Goal: Complete application form: Complete application form

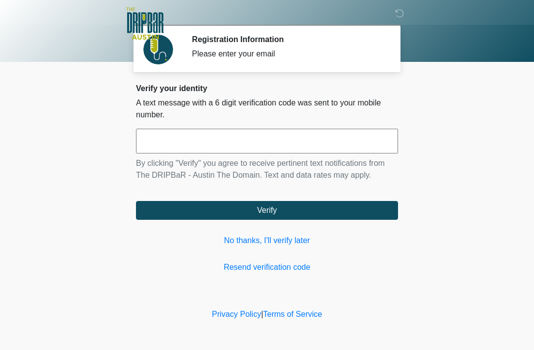
click at [295, 240] on link "No thanks, I'll verify later" at bounding box center [267, 241] width 262 height 12
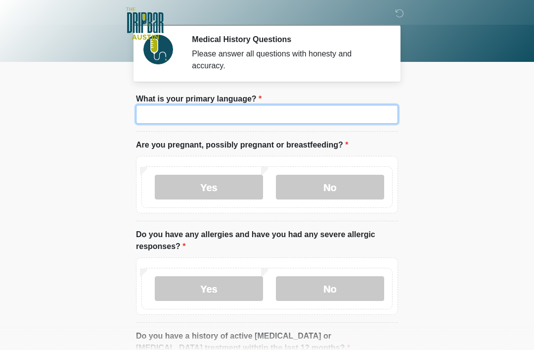
click at [301, 119] on input "What is your primary language?" at bounding box center [267, 114] width 262 height 19
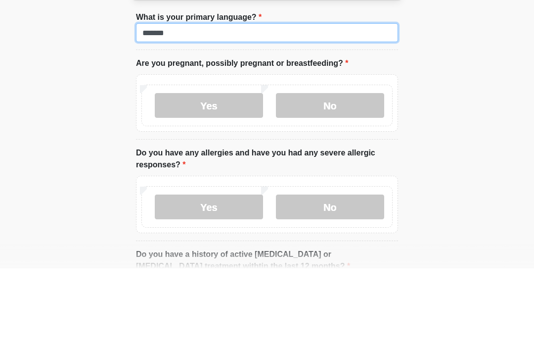
type input "*******"
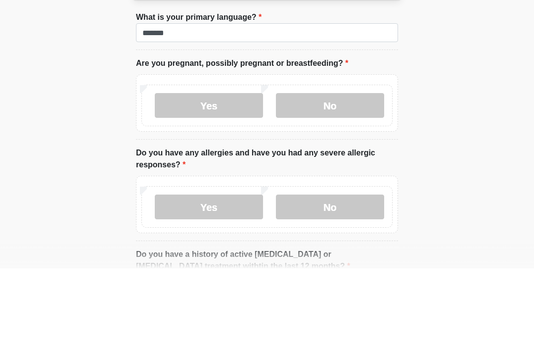
click at [334, 175] on label "No" at bounding box center [330, 187] width 108 height 25
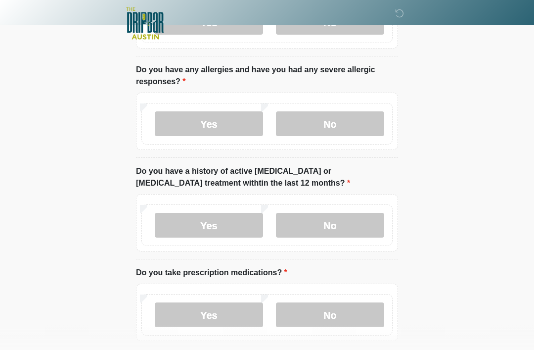
scroll to position [165, 0]
click at [348, 124] on label "No" at bounding box center [330, 123] width 108 height 25
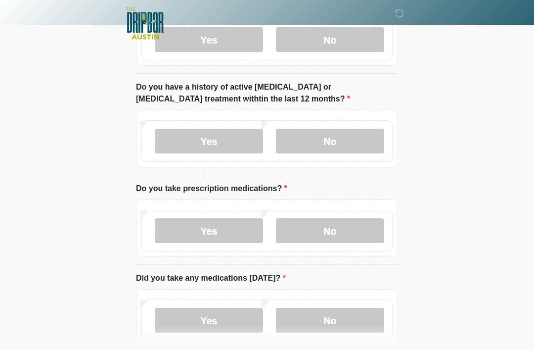
scroll to position [263, 0]
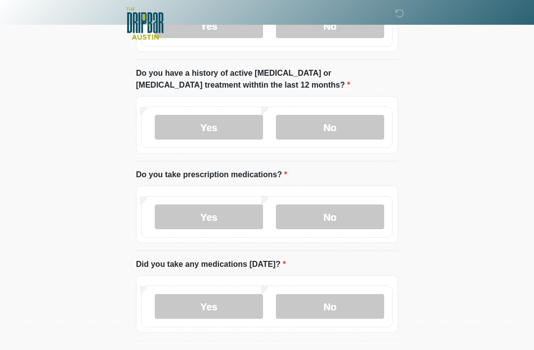
click at [354, 125] on label "No" at bounding box center [330, 127] width 108 height 25
click at [220, 214] on label "Yes" at bounding box center [209, 216] width 108 height 25
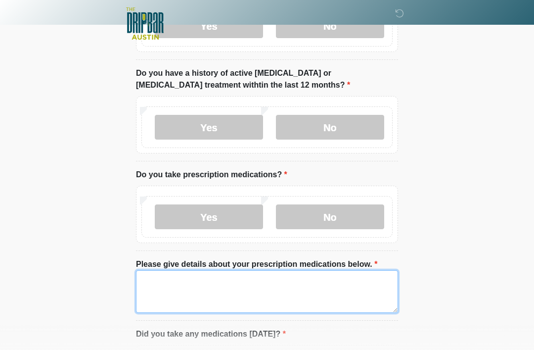
click at [179, 285] on textarea "Please give details about your prescription medications below." at bounding box center [267, 291] width 262 height 43
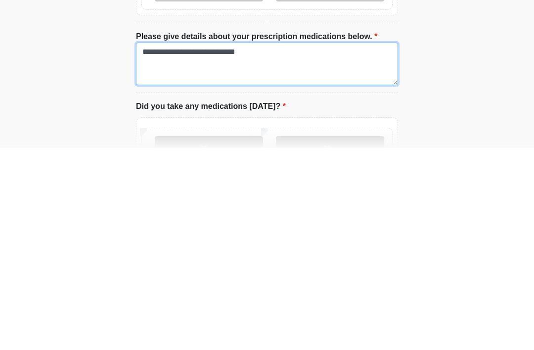
scroll to position [334, 0]
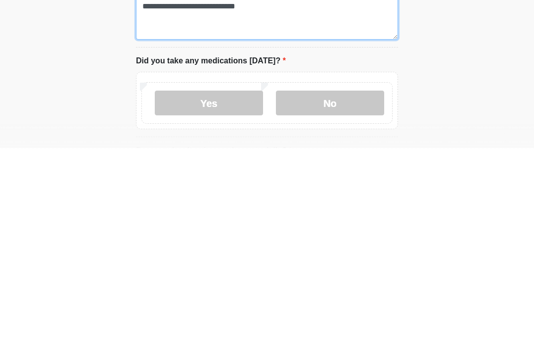
type textarea "**********"
click at [227, 292] on label "Yes" at bounding box center [209, 304] width 108 height 25
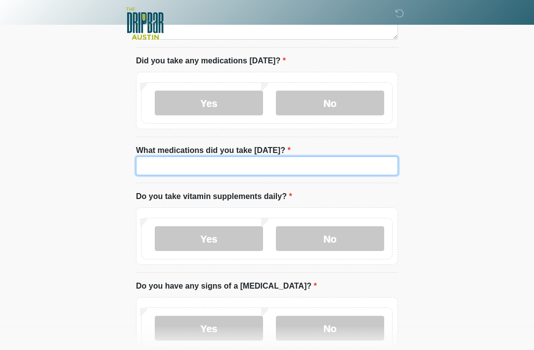
click at [184, 160] on input "What medications did you take [DATE]?" at bounding box center [267, 165] width 262 height 19
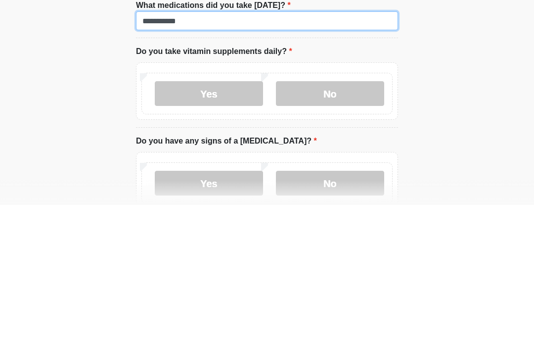
type input "**********"
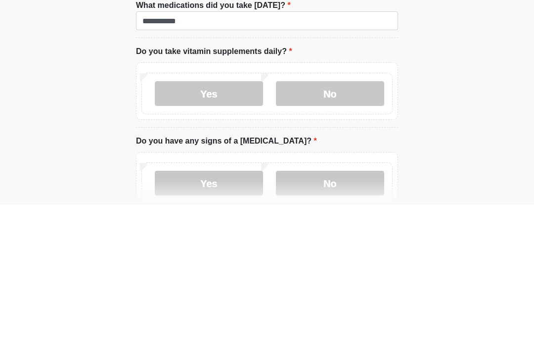
click at [335, 226] on label "No" at bounding box center [330, 238] width 108 height 25
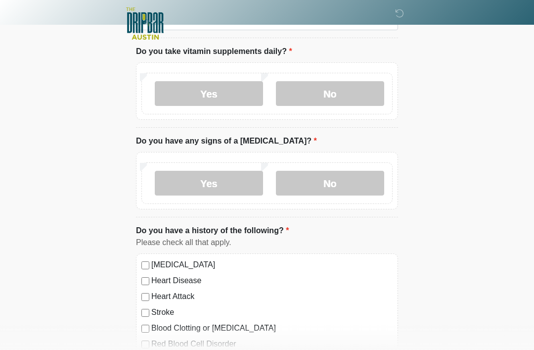
click at [345, 182] on label "No" at bounding box center [330, 183] width 108 height 25
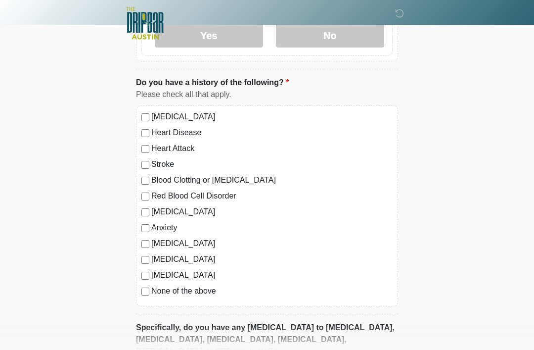
scroll to position [838, 0]
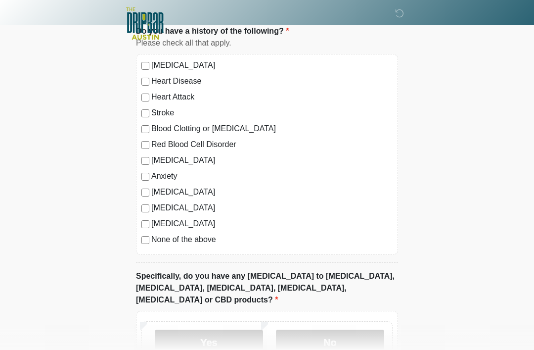
scroll to position [940, 0]
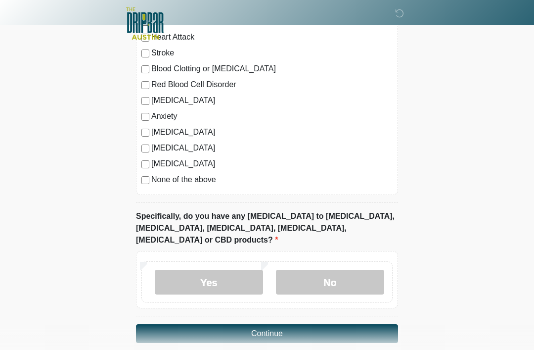
click at [330, 270] on label "No" at bounding box center [330, 282] width 108 height 25
click at [271, 324] on button "Continue" at bounding box center [267, 333] width 262 height 19
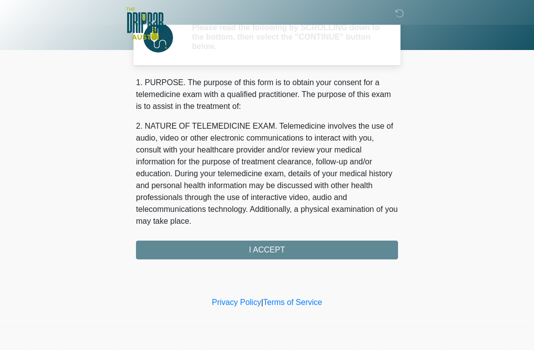
scroll to position [0, 0]
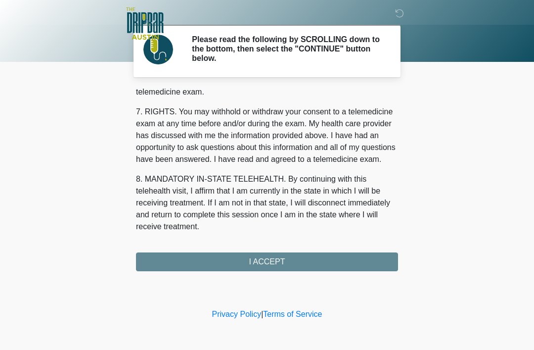
click at [276, 264] on button "I ACCEPT" at bounding box center [267, 261] width 262 height 19
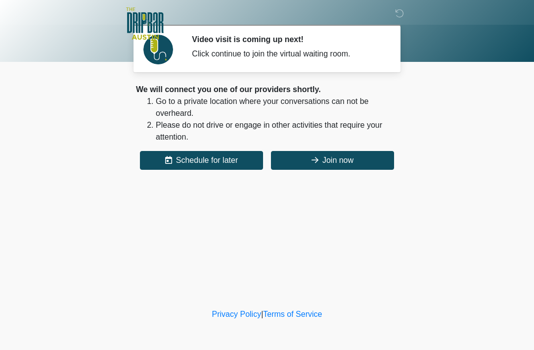
click at [340, 159] on button "Join now" at bounding box center [332, 160] width 123 height 19
